Goal: Task Accomplishment & Management: Use online tool/utility

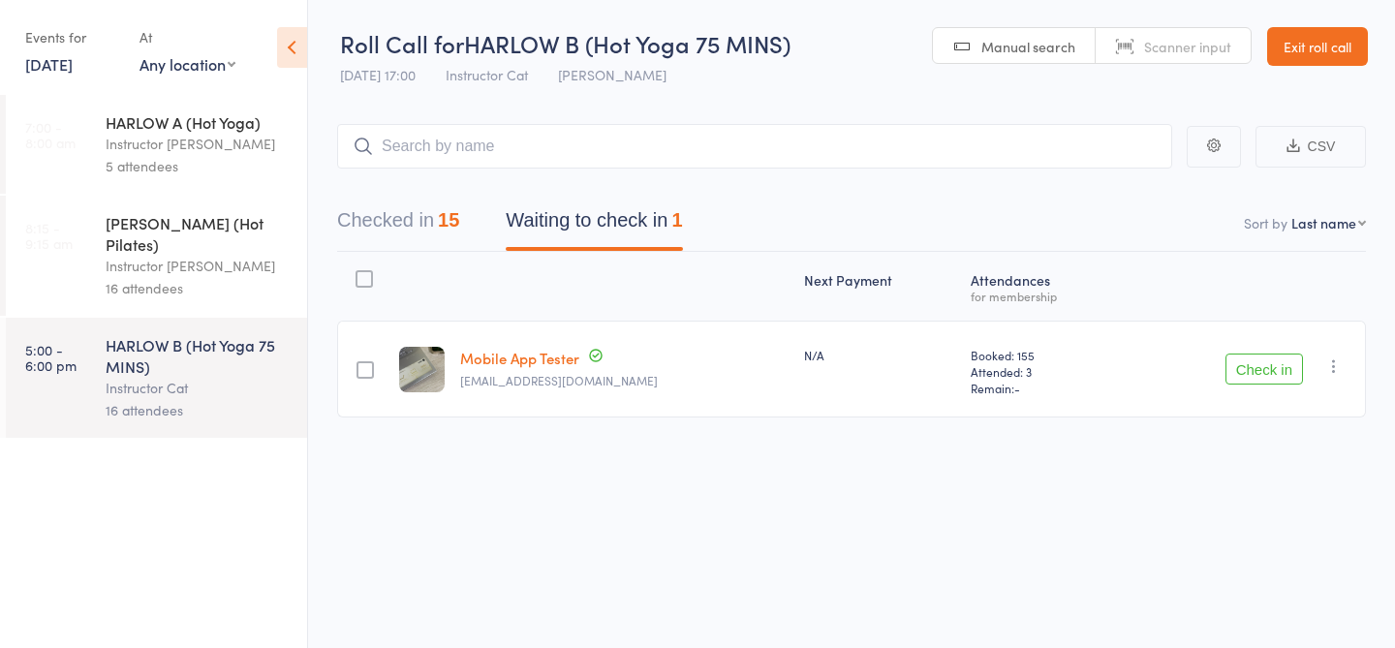
click at [73, 70] on link "16 Aug, 2025" at bounding box center [48, 63] width 47 height 21
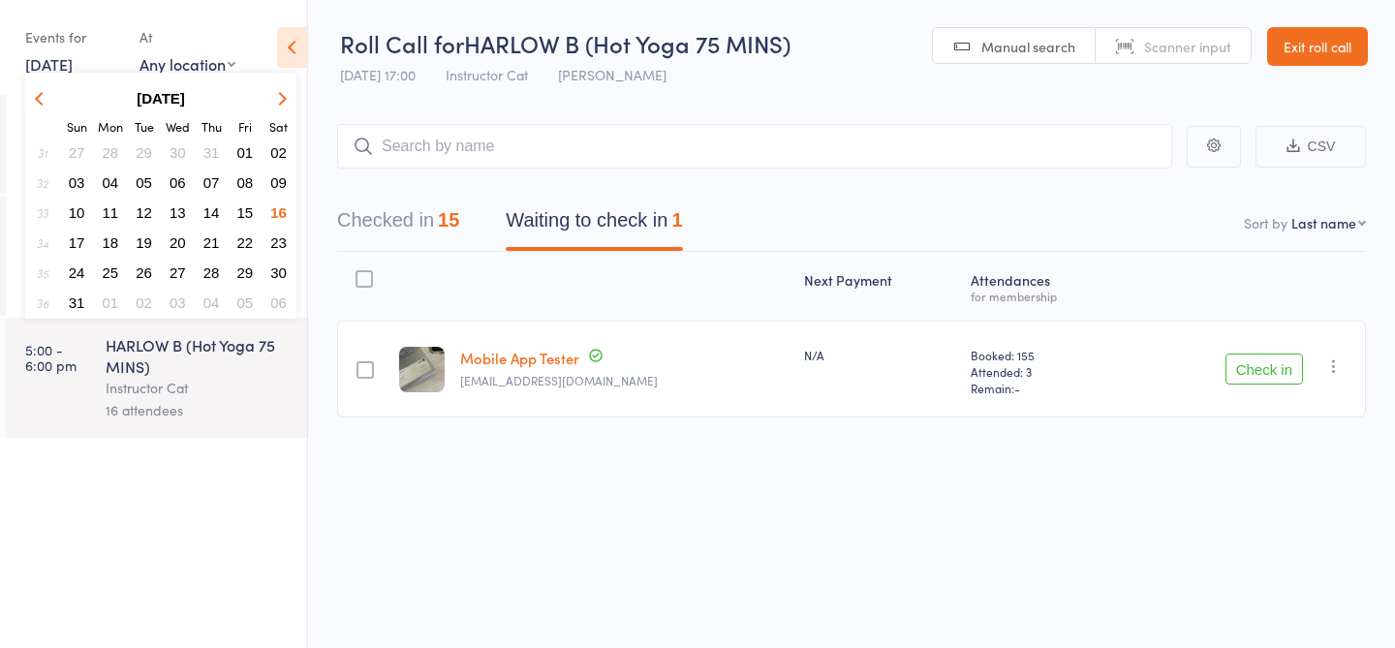
click at [71, 239] on span "17" at bounding box center [77, 242] width 16 height 16
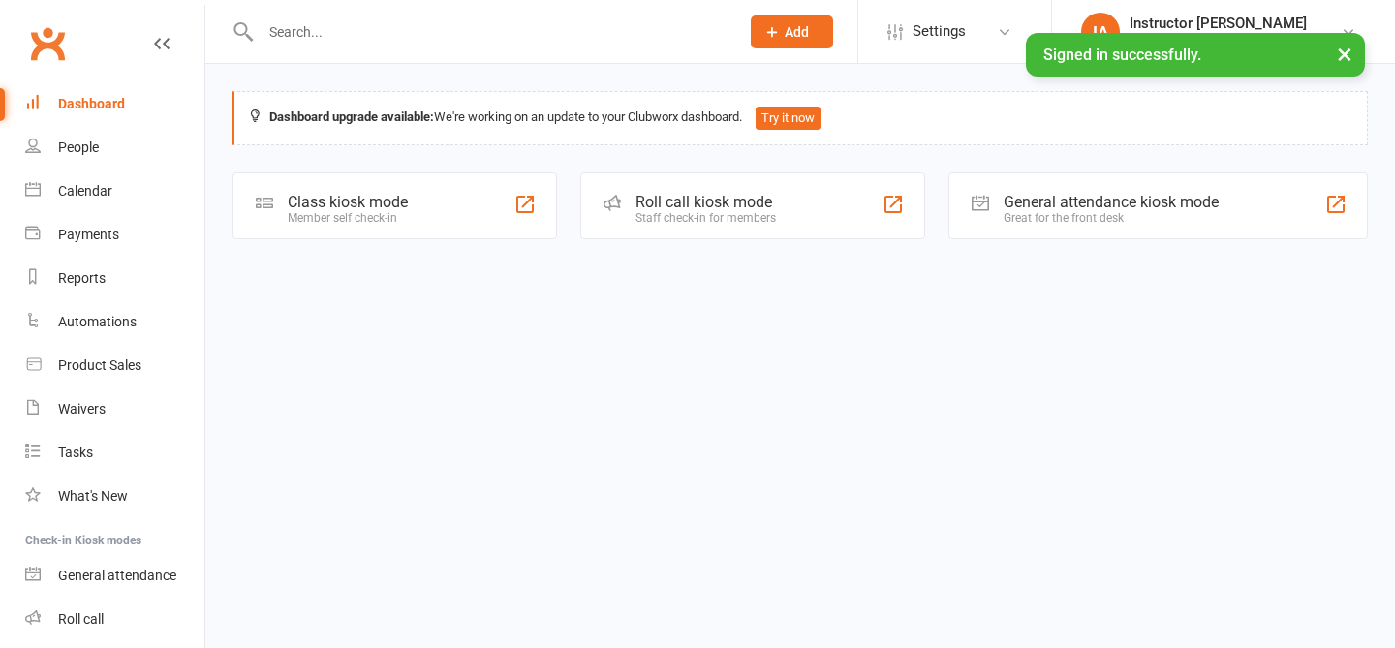
click at [704, 182] on div "Roll call kiosk mode Staff check-in for members" at bounding box center [752, 205] width 345 height 67
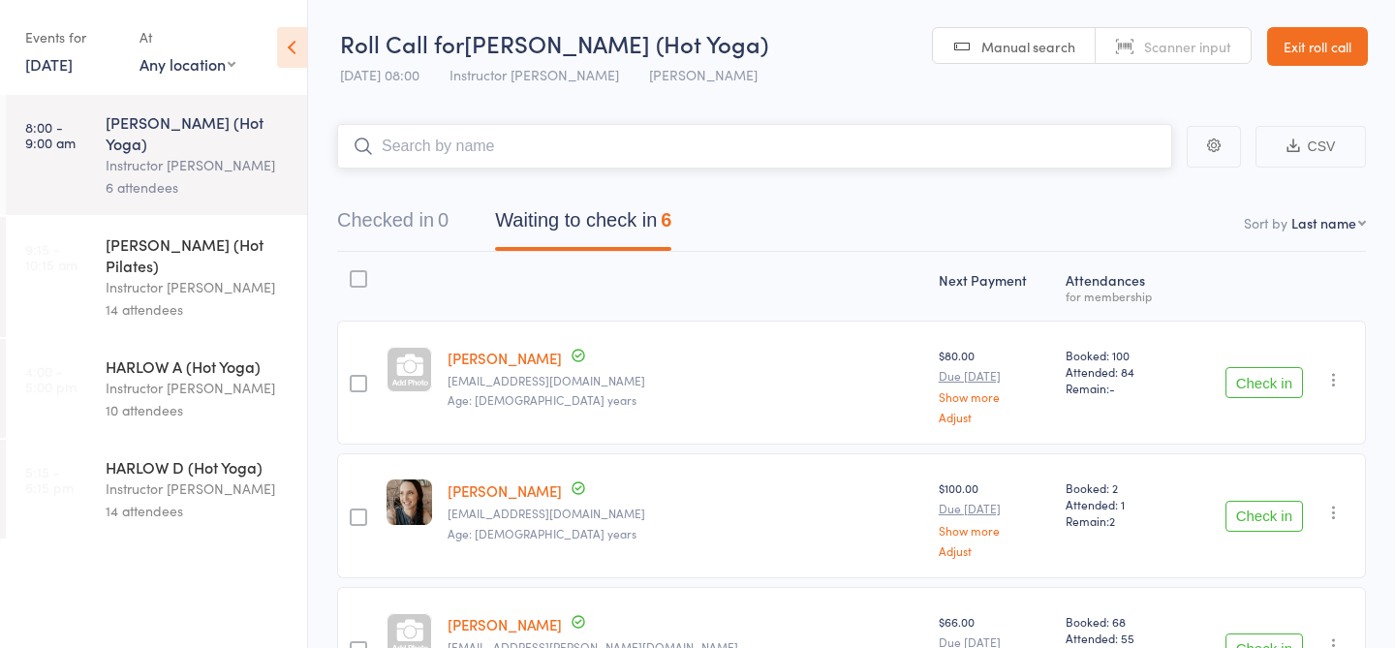
click at [478, 156] on input "search" at bounding box center [754, 146] width 835 height 45
type input "23791"
click at [1104, 190] on link "Check in" at bounding box center [1118, 187] width 69 height 30
click at [714, 164] on input "search" at bounding box center [754, 146] width 835 height 45
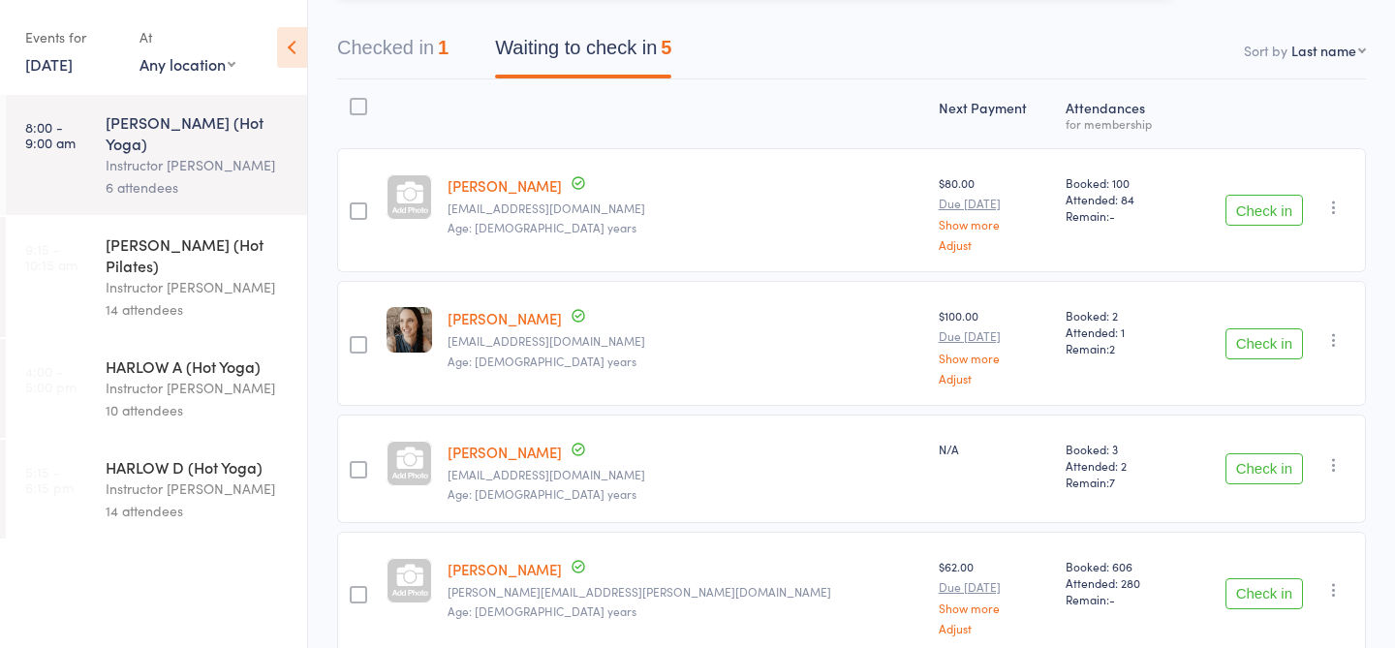
scroll to position [174, 0]
click at [1249, 467] on button "Check in" at bounding box center [1264, 466] width 78 height 31
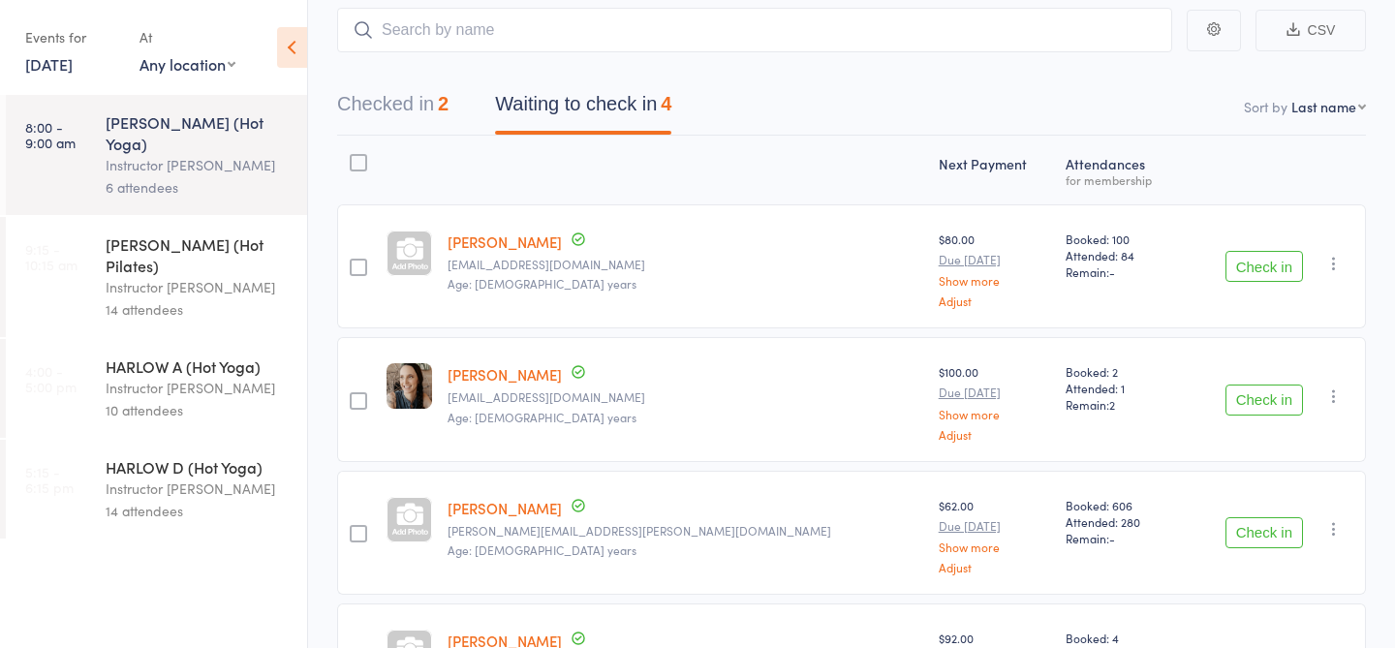
scroll to position [0, 0]
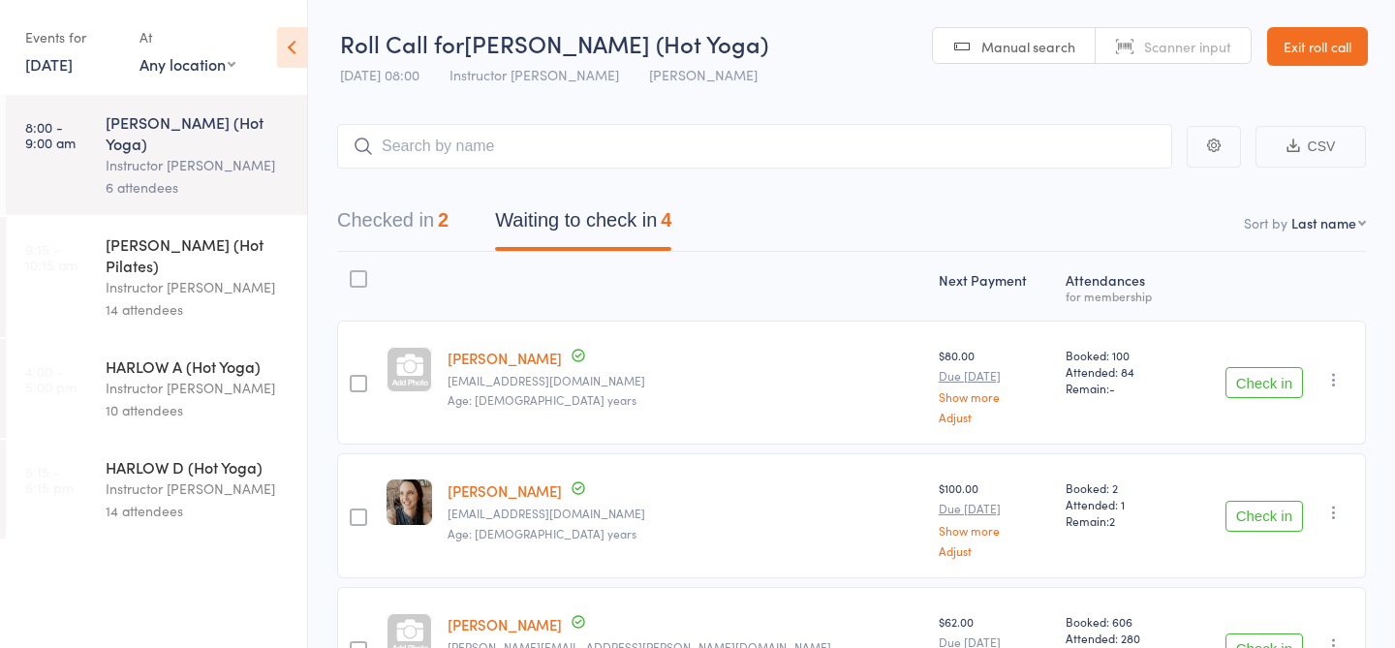
click at [189, 298] on div "14 attendees" at bounding box center [198, 309] width 185 height 22
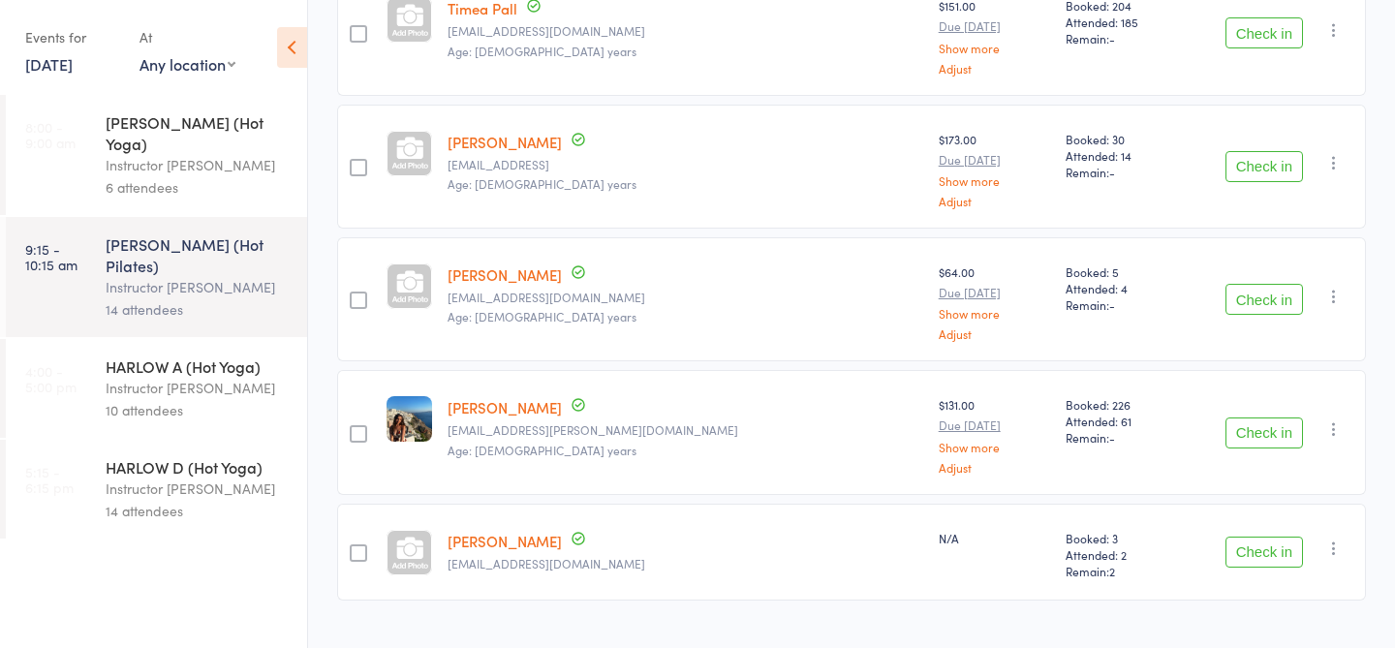
scroll to position [1517, 0]
click at [209, 176] on div "6 attendees" at bounding box center [198, 187] width 185 height 22
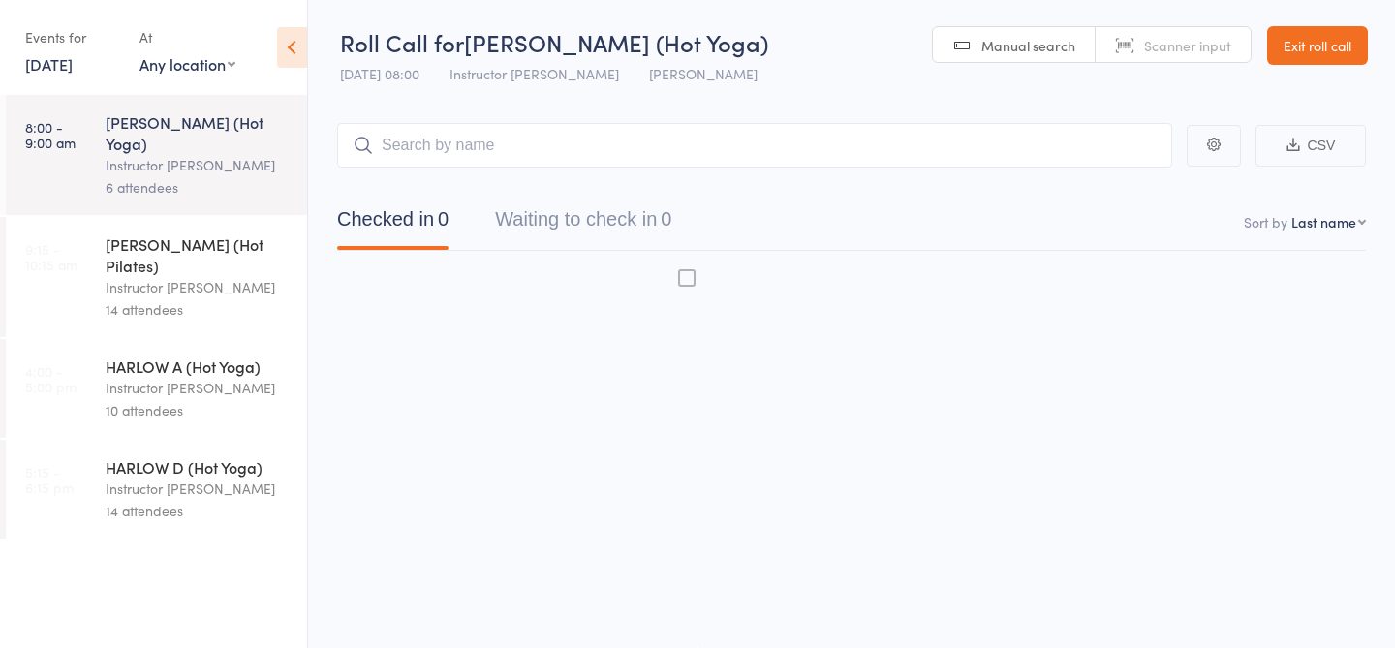
scroll to position [1, 0]
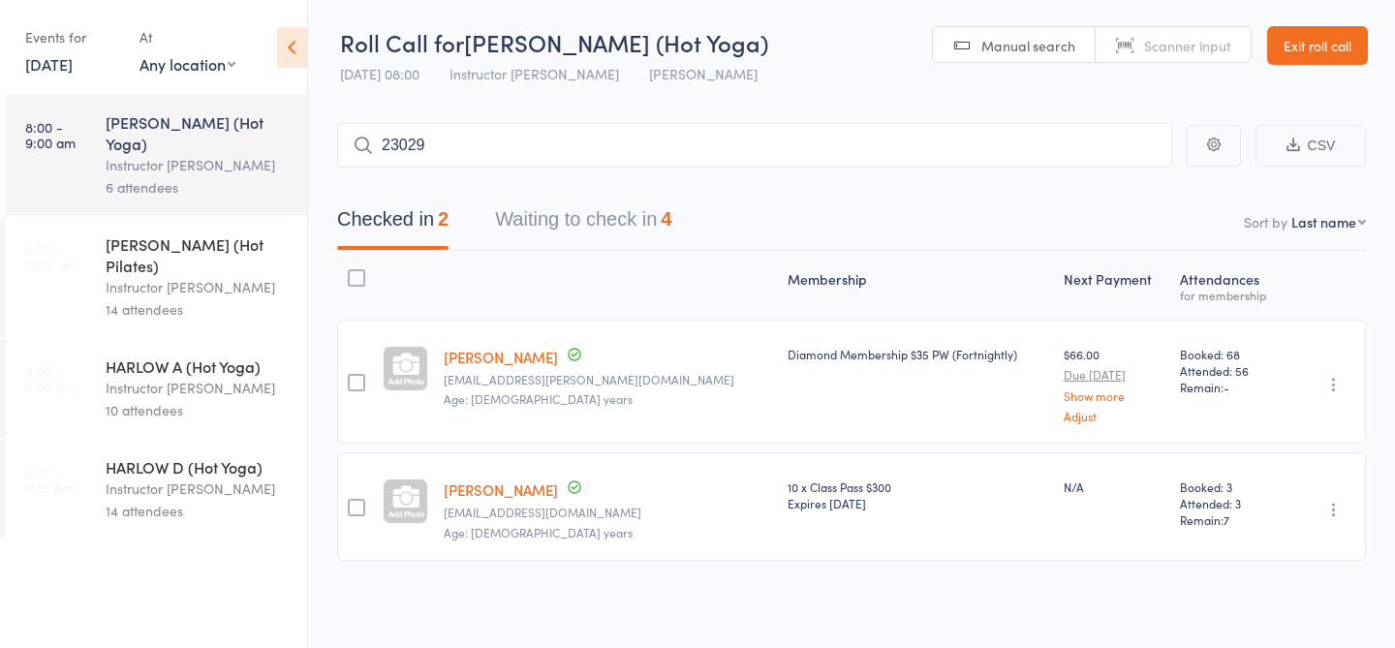
type input "23029"
click at [1130, 195] on link "Check in" at bounding box center [1118, 186] width 69 height 30
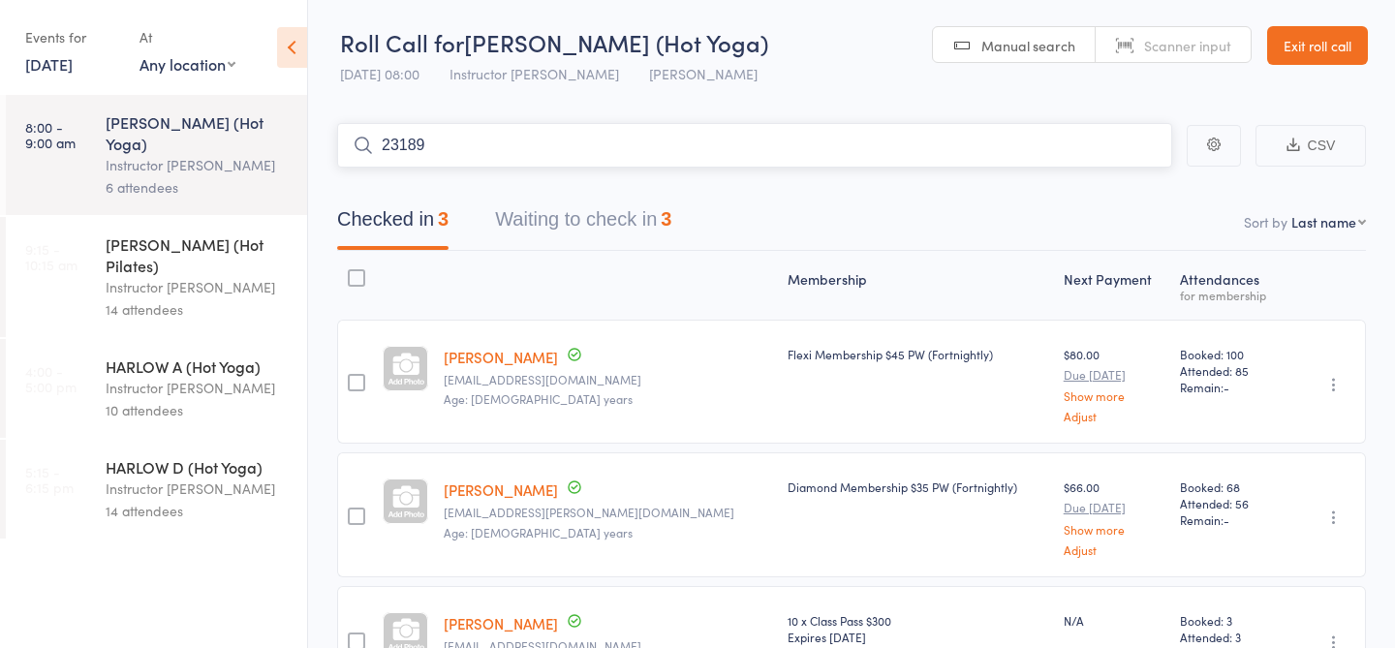
type input "23189"
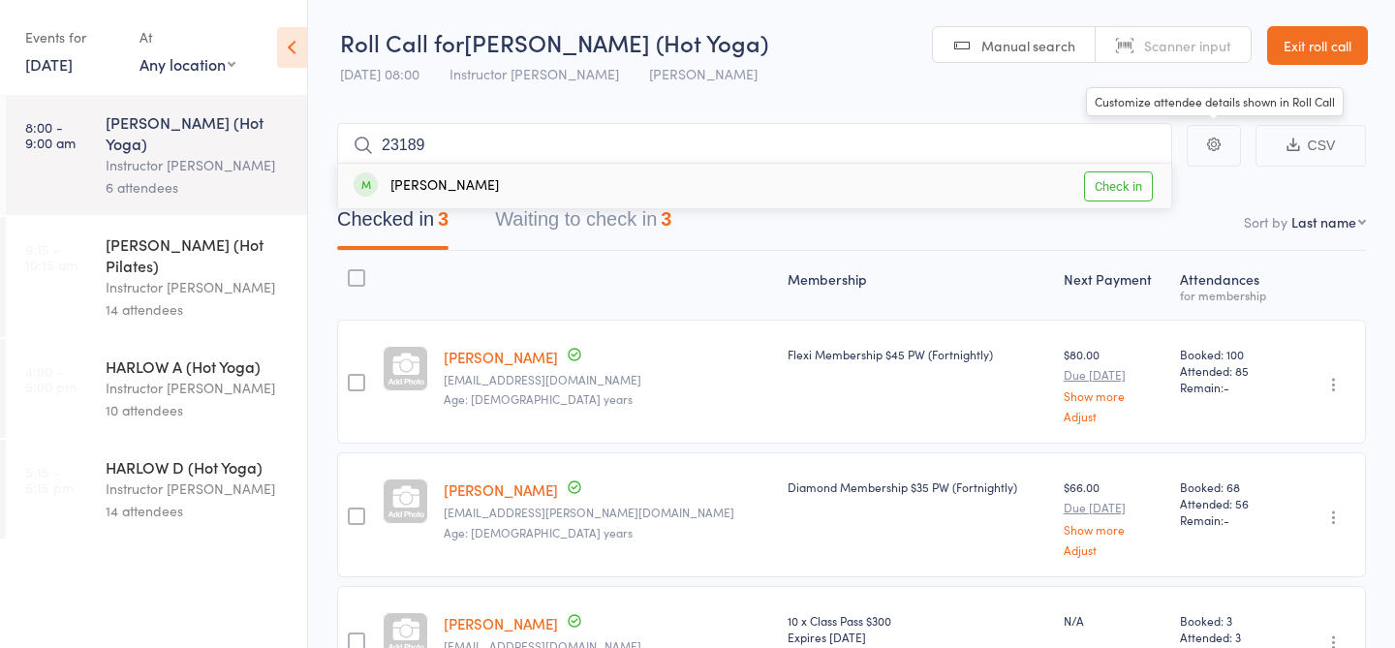
click at [1121, 188] on link "Check in" at bounding box center [1118, 186] width 69 height 30
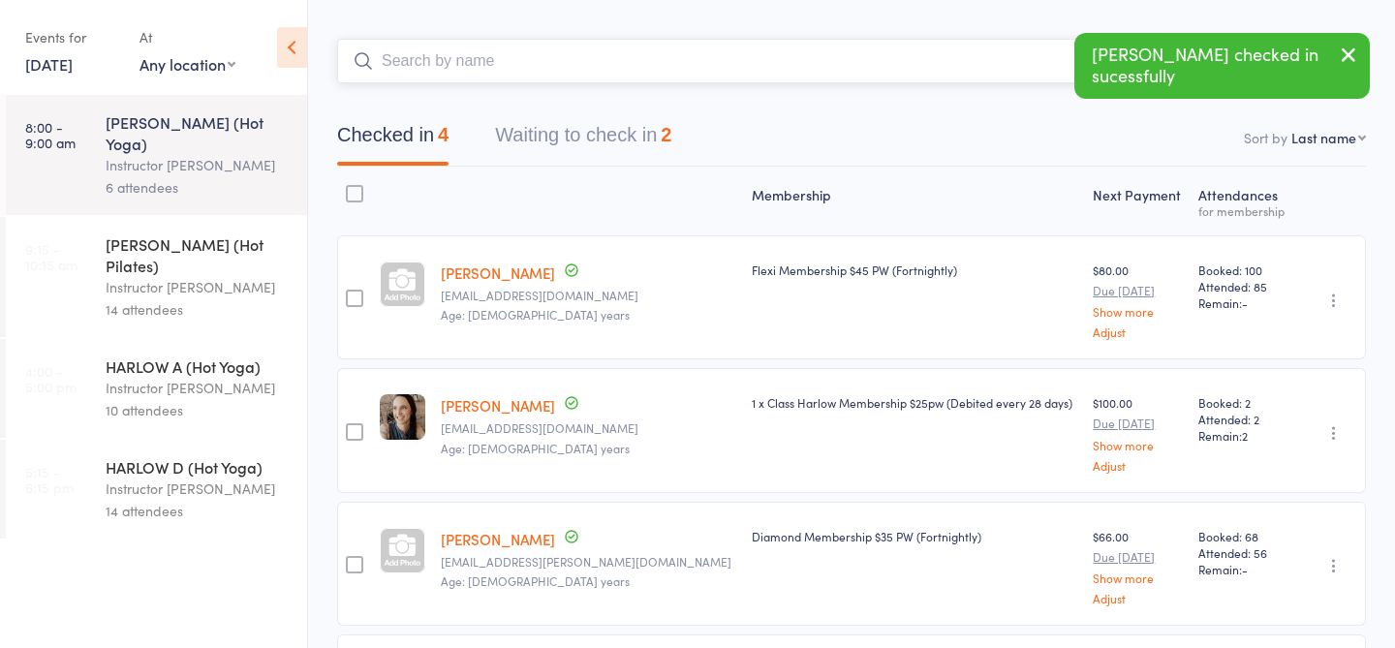
scroll to position [0, 0]
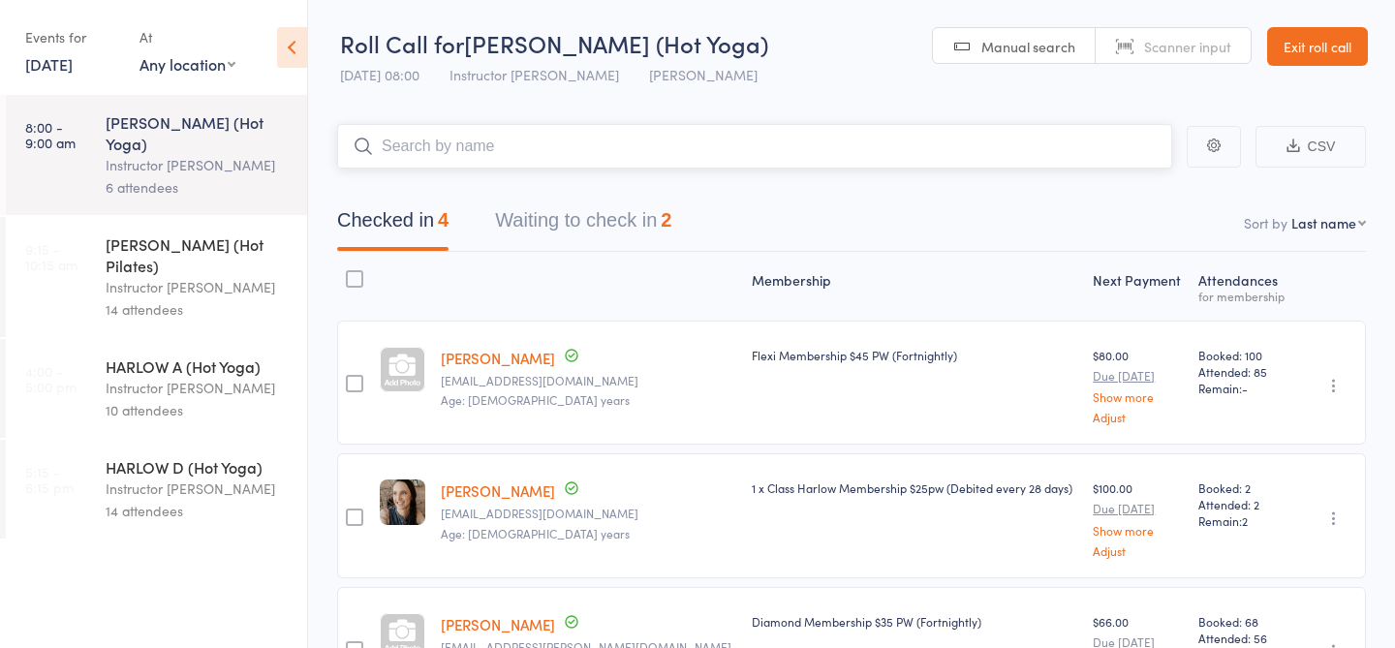
click at [592, 233] on button "Waiting to check in 2" at bounding box center [583, 225] width 176 height 51
